Goal: Information Seeking & Learning: Learn about a topic

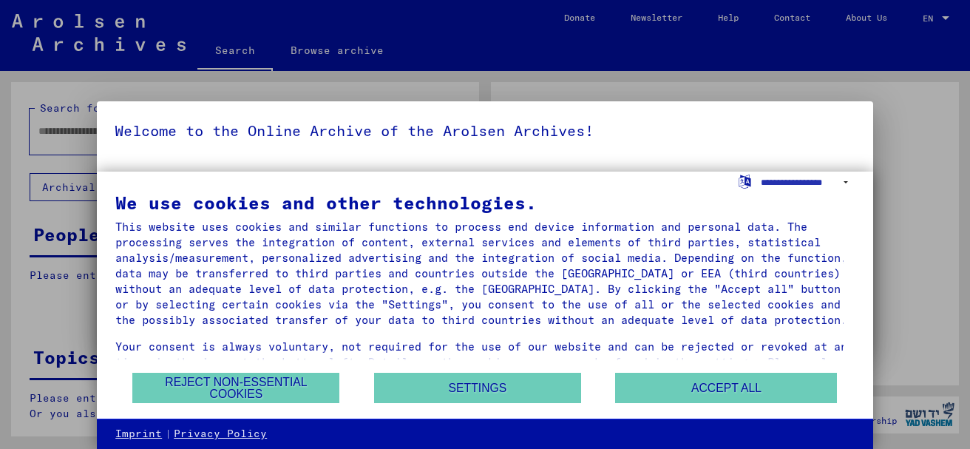
type input "********"
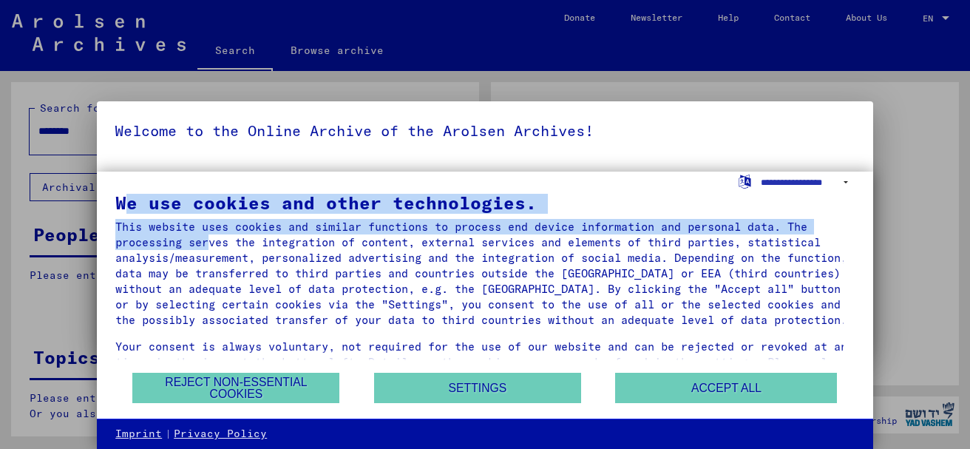
drag, startPoint x: 227, startPoint y: 258, endPoint x: 211, endPoint y: 244, distance: 21.5
click at [212, 245] on div "We use cookies and other technologies. This website uses cookies and similar fu…" at bounding box center [484, 281] width 739 height 174
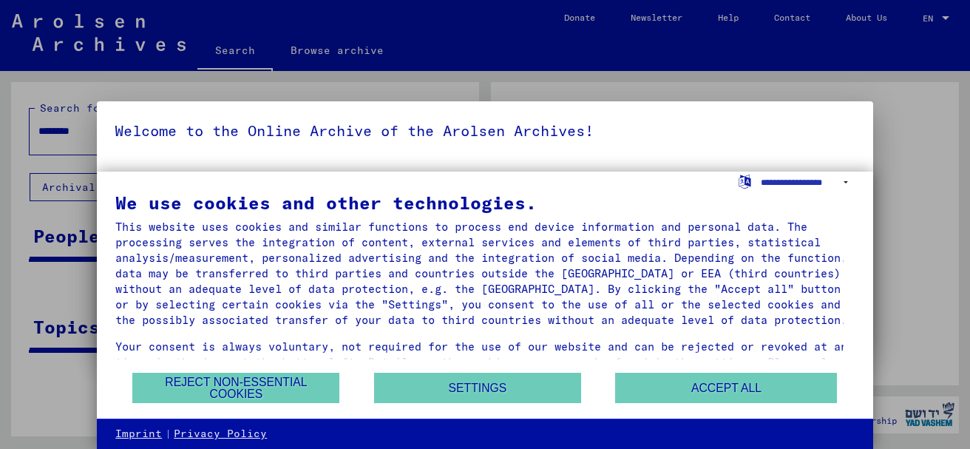
click at [907, 154] on div at bounding box center [485, 224] width 970 height 449
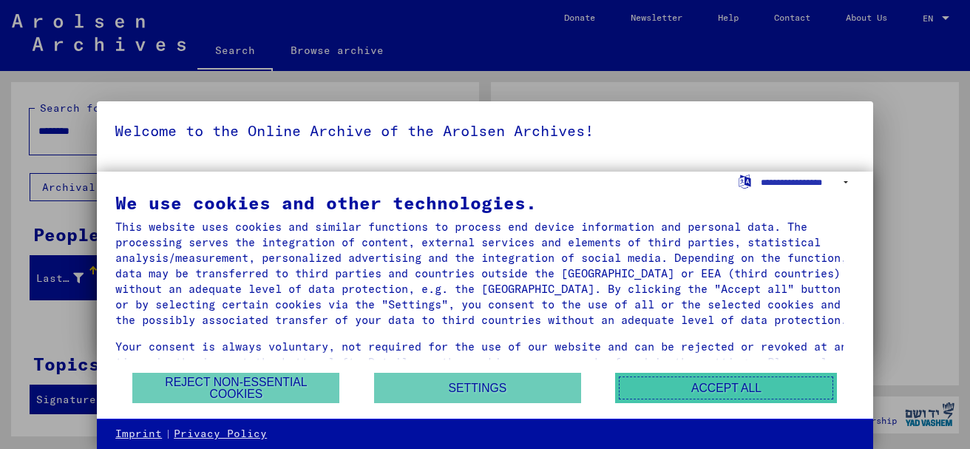
click at [738, 392] on button "Accept all" at bounding box center [726, 388] width 222 height 30
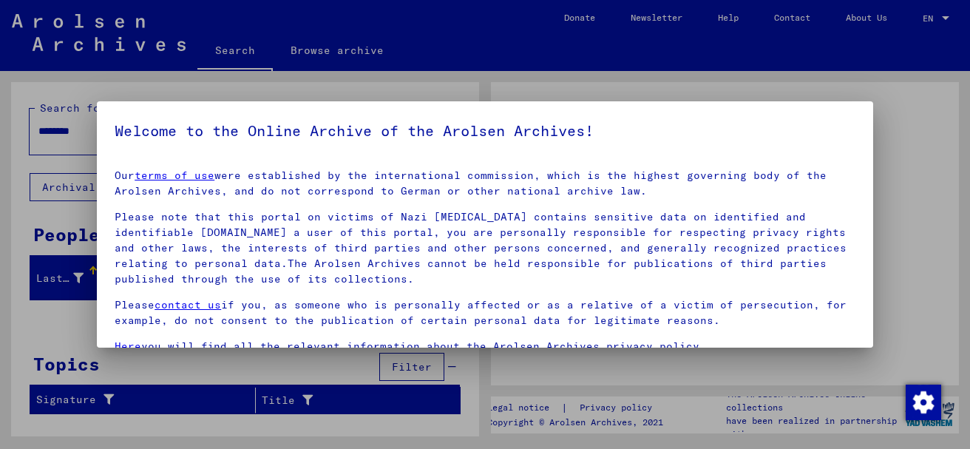
drag, startPoint x: 118, startPoint y: 129, endPoint x: 699, endPoint y: 311, distance: 608.3
click at [731, 331] on yv-its-agree-protection-component "Welcome to the Online Archive of the Arolsen Archives! Our terms of use were es…" at bounding box center [485, 284] width 741 height 330
copy yv-its-agree-protection-component "Welcome to the Online Archive of the Arolsen Archives! Our terms of use were es…"
click at [932, 119] on div at bounding box center [485, 224] width 970 height 449
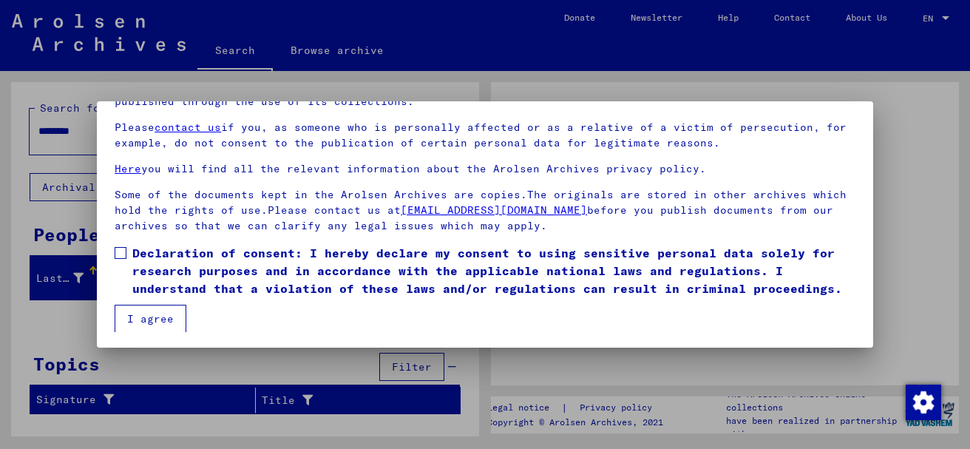
scroll to position [119, 0]
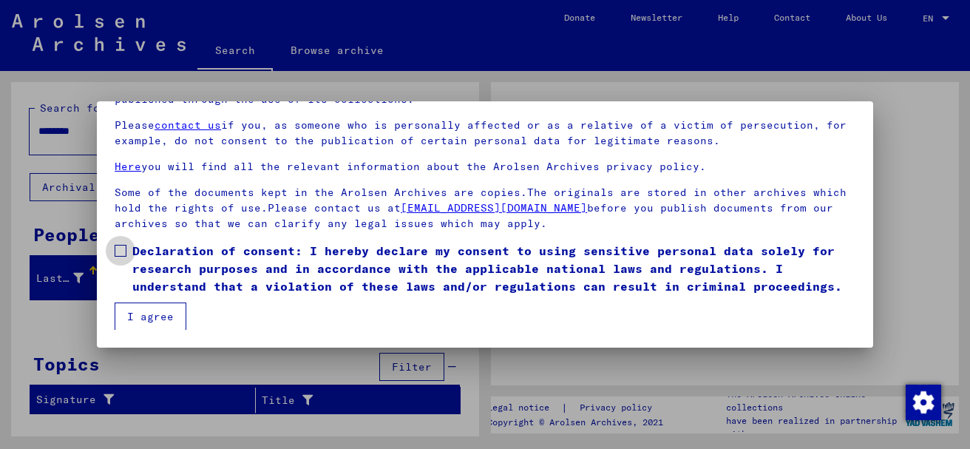
click at [119, 245] on span at bounding box center [121, 251] width 12 height 12
click at [144, 315] on button "I agree" at bounding box center [151, 316] width 72 height 28
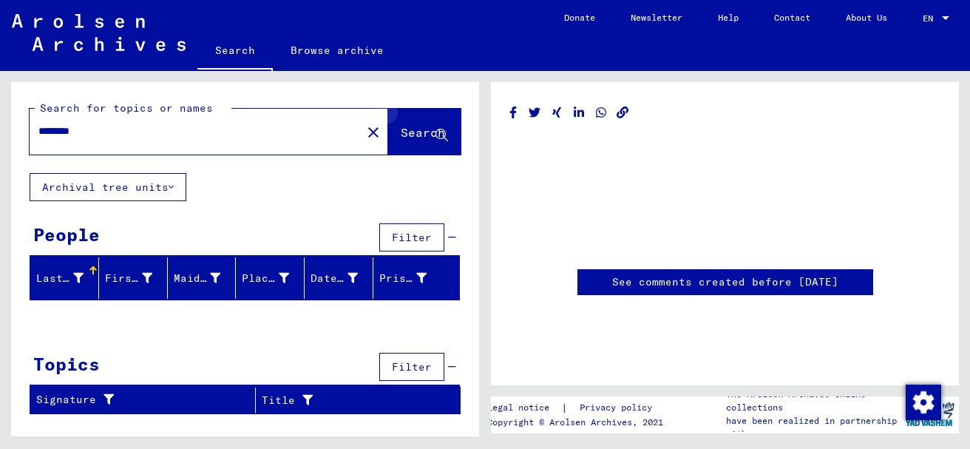
click at [445, 129] on icon at bounding box center [441, 135] width 13 height 13
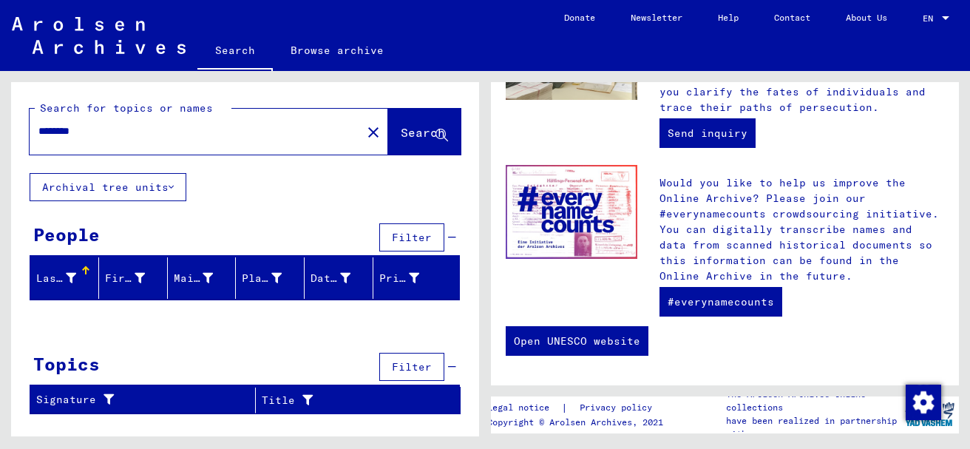
scroll to position [670, 0]
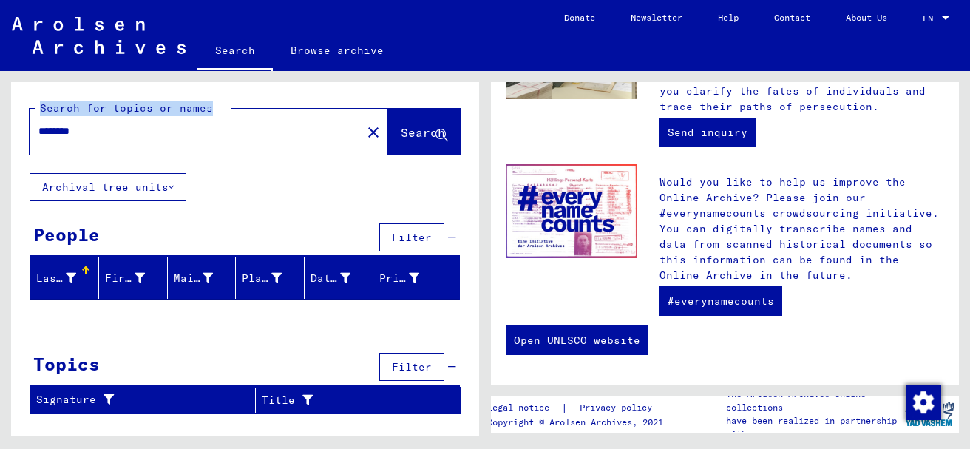
drag, startPoint x: 41, startPoint y: 107, endPoint x: 88, endPoint y: 142, distance: 58.7
click at [88, 142] on div "Search for topics or names ******** close Search" at bounding box center [245, 128] width 431 height 54
copy mat-label "Search for topics or names"
click at [173, 187] on icon at bounding box center [171, 187] width 5 height 10
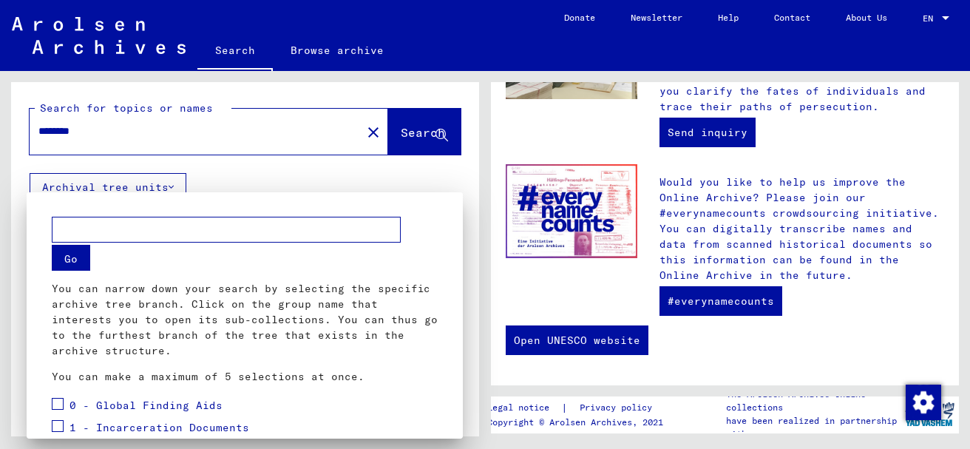
click at [337, 172] on div at bounding box center [485, 224] width 970 height 449
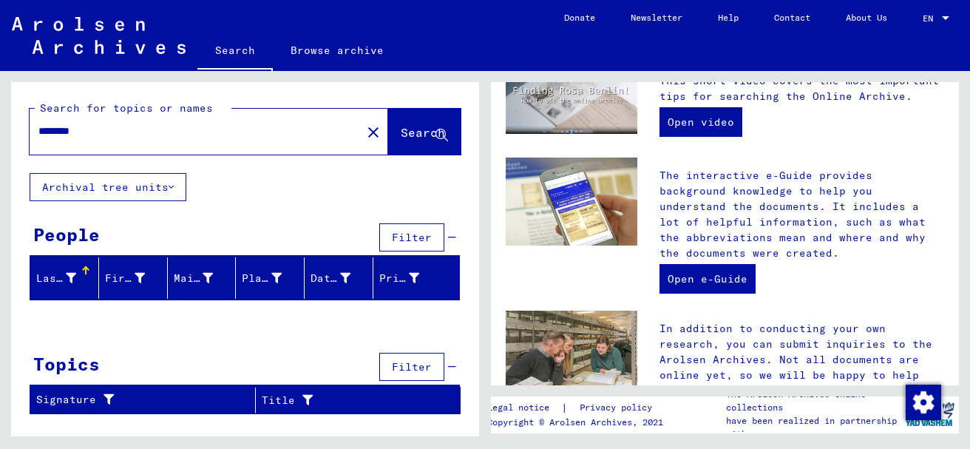
scroll to position [226, 0]
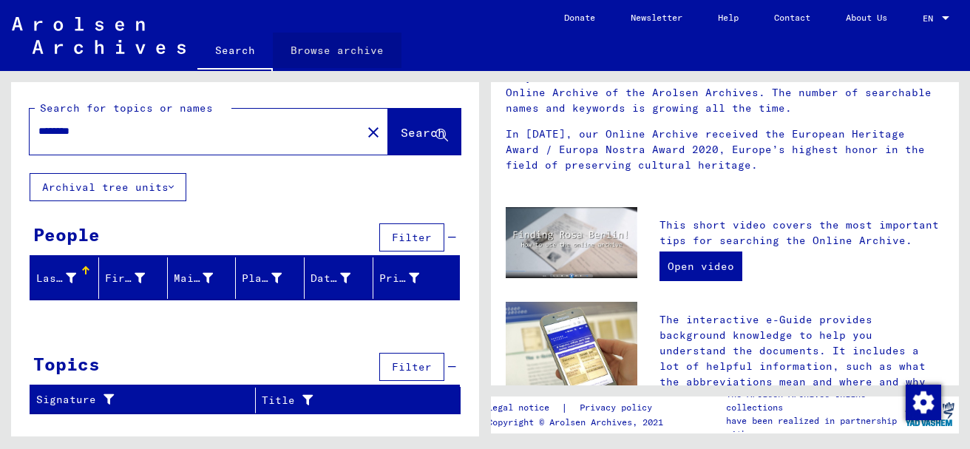
click at [339, 46] on link "Browse archive" at bounding box center [337, 50] width 129 height 35
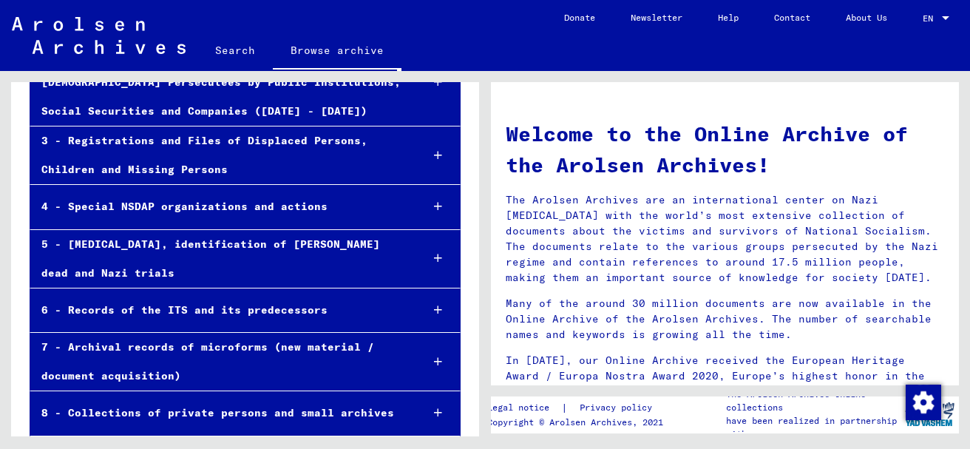
scroll to position [251, 0]
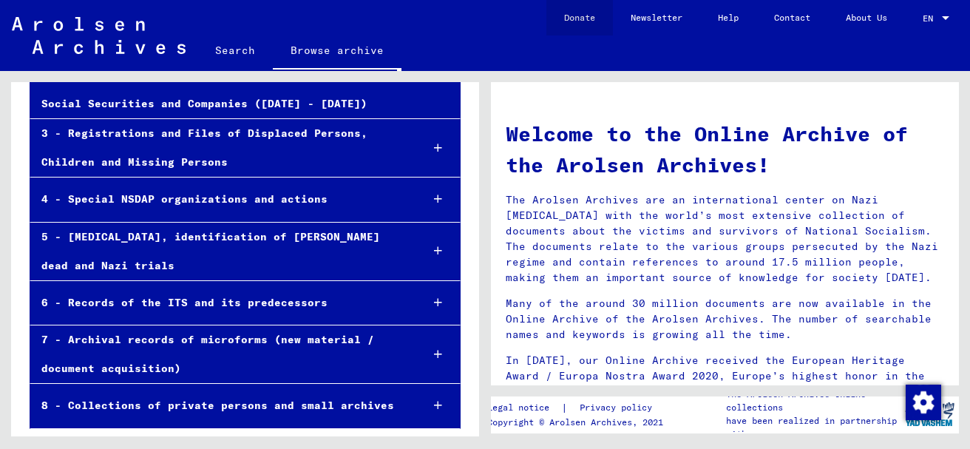
click at [576, 14] on link "Donate" at bounding box center [579, 17] width 67 height 35
